Goal: Task Accomplishment & Management: Use online tool/utility

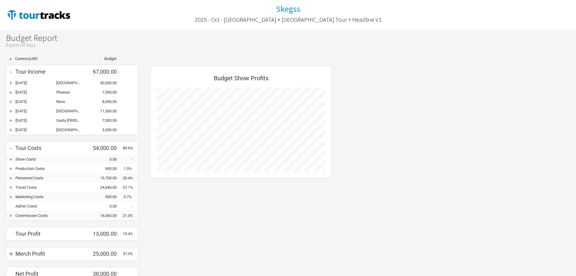
scroll to position [224, 194]
click at [11, 83] on div "+" at bounding box center [10, 83] width 9 height 6
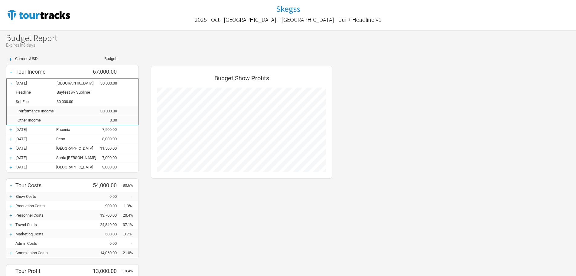
click at [12, 132] on div "+" at bounding box center [10, 129] width 9 height 6
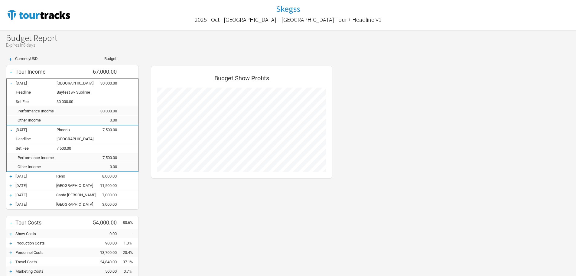
click at [8, 178] on div "+" at bounding box center [10, 176] width 9 height 6
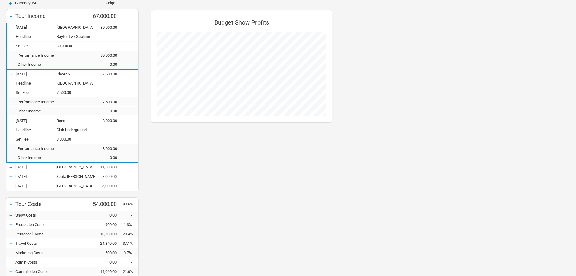
scroll to position [60, 0]
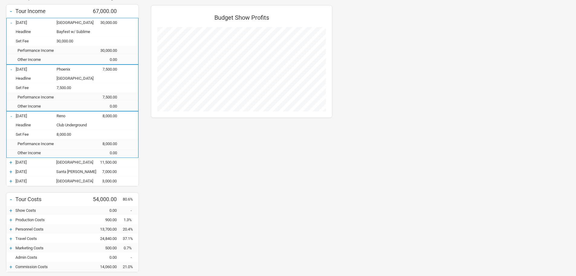
click at [14, 164] on div "+" at bounding box center [10, 162] width 9 height 6
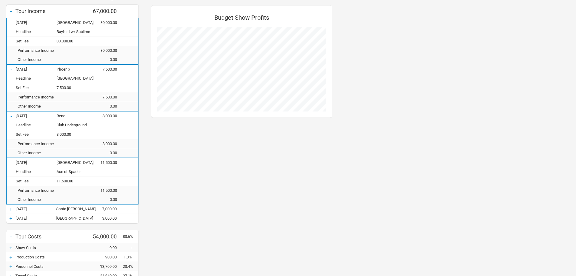
scroll to position [91, 0]
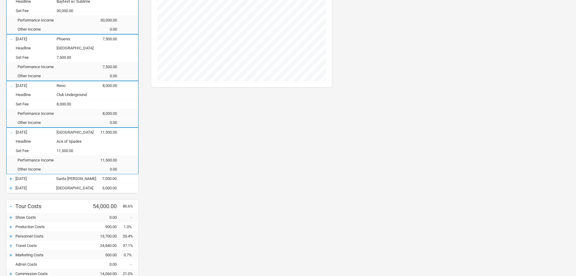
click at [11, 177] on div "+" at bounding box center [10, 178] width 9 height 6
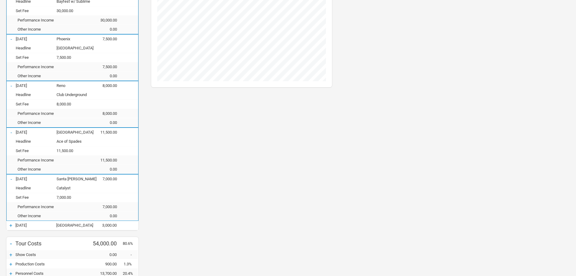
scroll to position [151, 0]
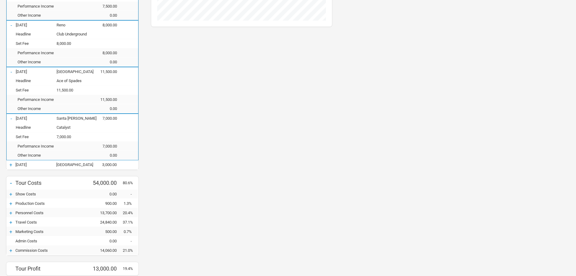
click at [12, 166] on div "+" at bounding box center [10, 165] width 9 height 6
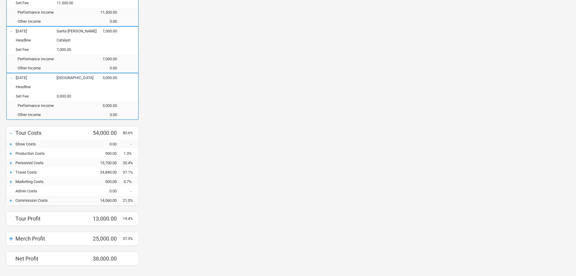
scroll to position [242, 0]
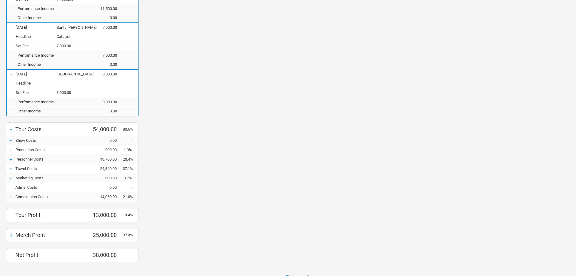
click at [11, 141] on div "+" at bounding box center [10, 140] width 9 height 6
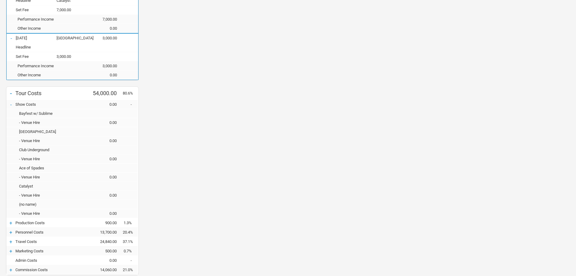
scroll to position [360, 0]
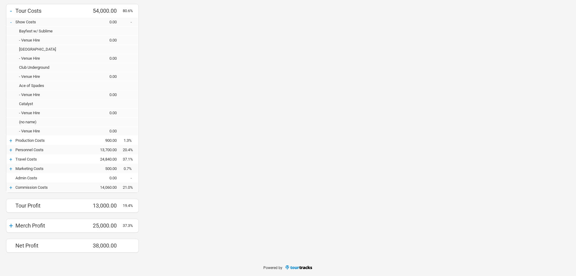
click at [10, 140] on div "+" at bounding box center [10, 140] width 9 height 6
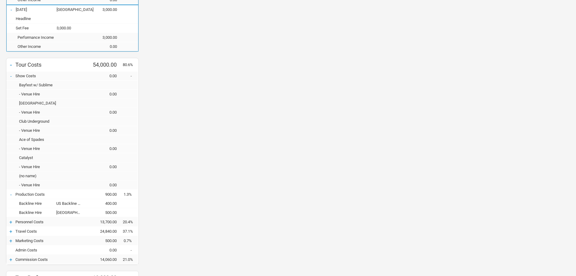
scroll to position [378, 0]
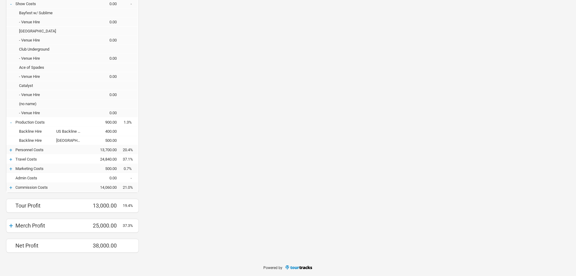
click at [10, 151] on div "+" at bounding box center [10, 150] width 9 height 6
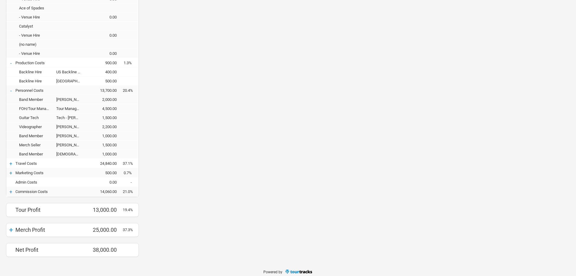
scroll to position [442, 0]
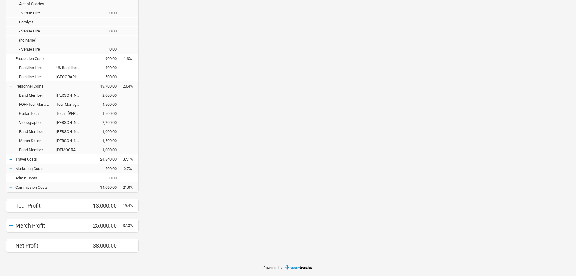
click at [10, 159] on div "+" at bounding box center [10, 159] width 9 height 6
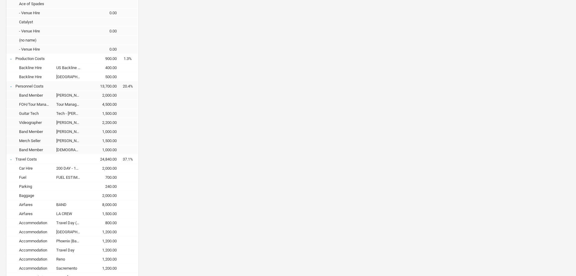
scroll to position [0, 0]
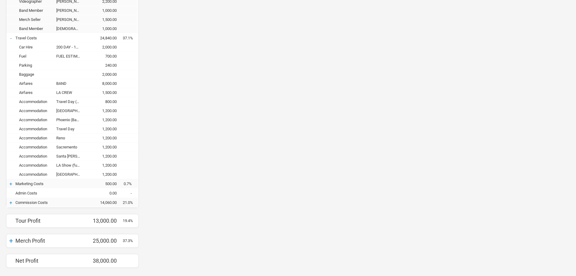
click at [13, 182] on div "+" at bounding box center [10, 184] width 9 height 6
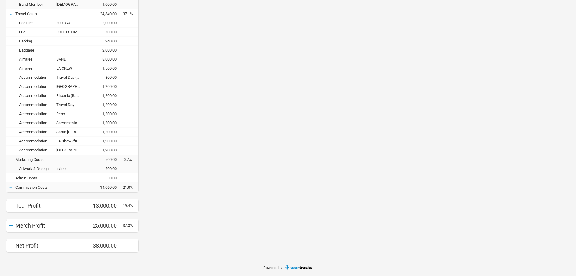
click at [13, 188] on div "+" at bounding box center [10, 187] width 9 height 6
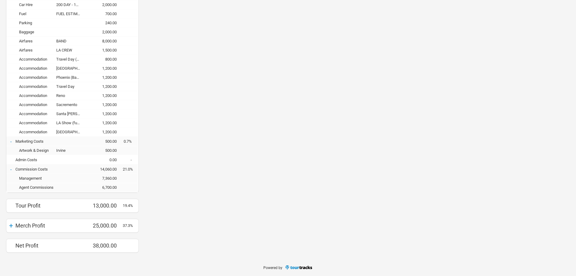
click at [12, 227] on div "+" at bounding box center [10, 225] width 9 height 8
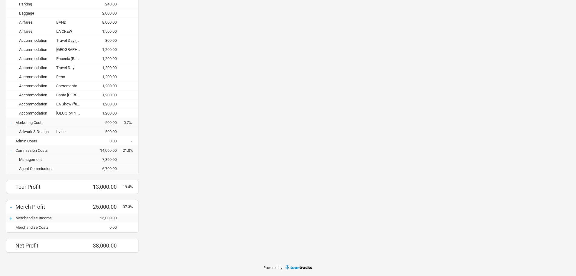
click at [6, 221] on div "+ Merchandise Income 25,000.00" at bounding box center [72, 217] width 132 height 9
click at [9, 217] on div "+" at bounding box center [10, 218] width 9 height 6
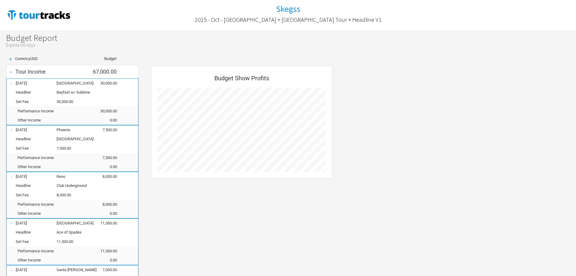
click at [158, 177] on div "Budget Show Profits" at bounding box center [241, 122] width 181 height 113
